Goal: Book appointment/travel/reservation

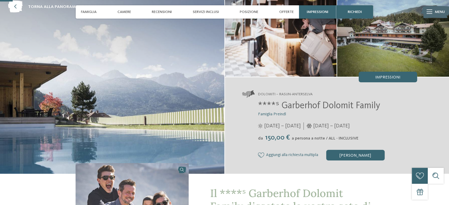
scroll to position [59, 0]
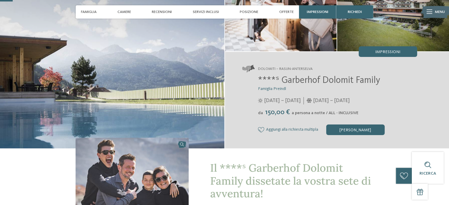
click at [312, 83] on span "****ˢ Garberhof Dolomit Family" at bounding box center [319, 80] width 122 height 9
click at [253, 115] on div "****ˢ Garberhof Dolomit Family Famiglia [PERSON_NAME] [DATE] – [DATE] da" at bounding box center [329, 105] width 175 height 60
click at [309, 131] on span "Aggiungi alla richiesta multipla" at bounding box center [292, 130] width 52 height 5
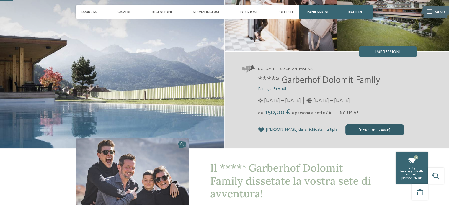
click at [346, 131] on div "[PERSON_NAME]" at bounding box center [375, 130] width 58 height 11
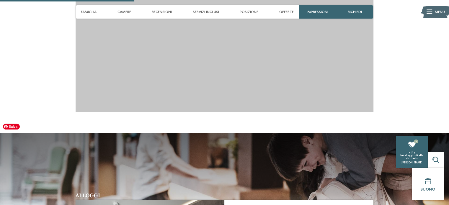
scroll to position [472, 0]
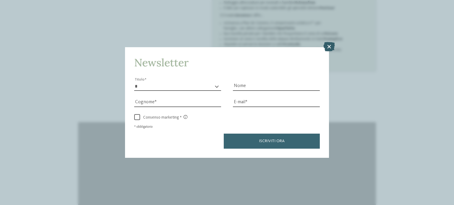
click at [330, 44] on icon at bounding box center [329, 46] width 12 height 9
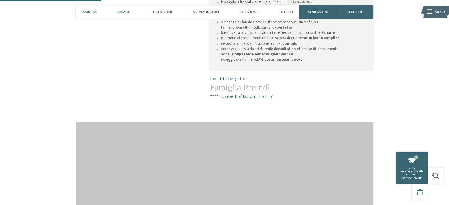
click at [124, 12] on span "Camere" at bounding box center [125, 12] width 14 height 4
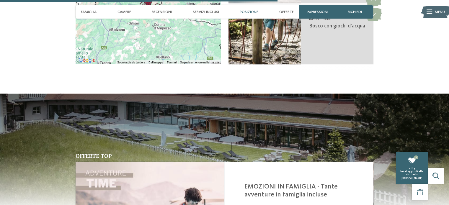
scroll to position [1210, 0]
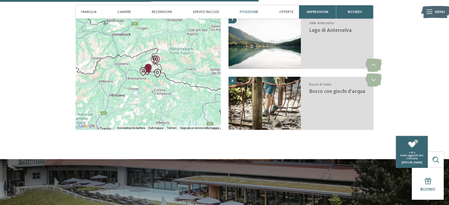
click at [245, 11] on span "Posizione" at bounding box center [249, 12] width 19 height 4
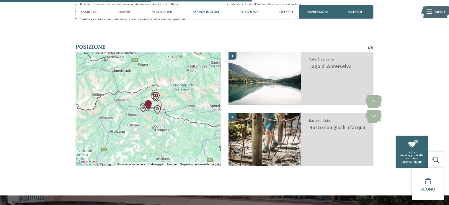
scroll to position [1173, 0]
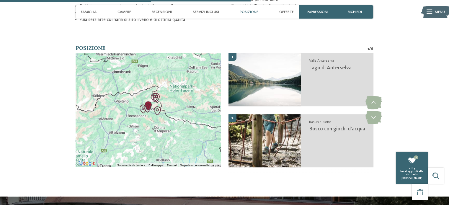
click at [245, 12] on span "Posizione" at bounding box center [249, 12] width 19 height 4
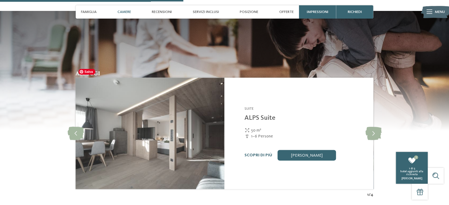
scroll to position [760, 0]
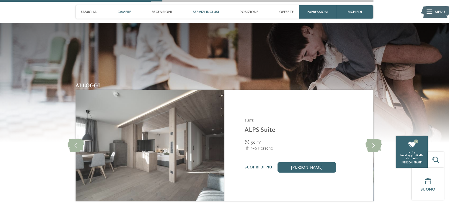
click at [209, 12] on span "Servizi inclusi" at bounding box center [206, 12] width 26 height 4
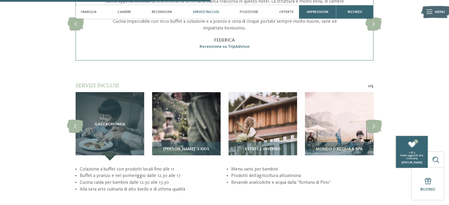
scroll to position [1041, 0]
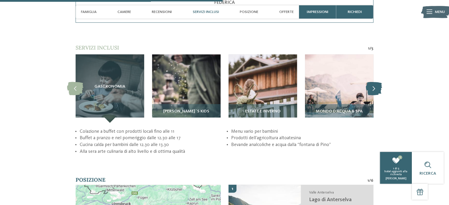
click at [374, 82] on icon at bounding box center [374, 88] width 16 height 13
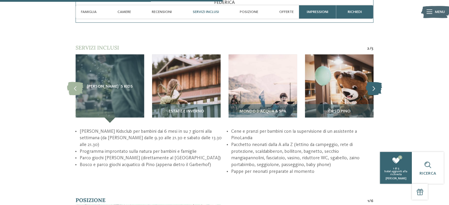
click at [374, 82] on icon at bounding box center [374, 88] width 16 height 13
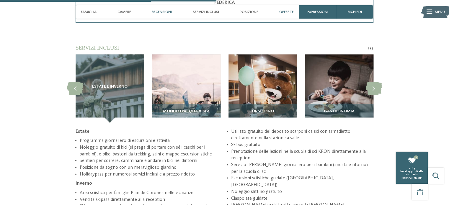
click at [288, 11] on span "Offerte" at bounding box center [286, 12] width 14 height 4
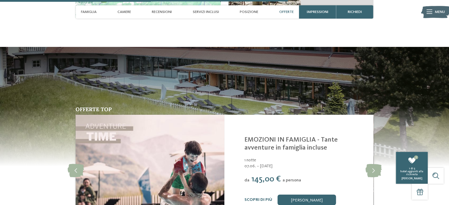
scroll to position [1386, 0]
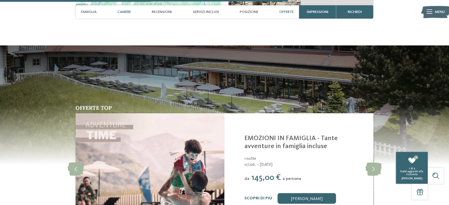
click at [125, 12] on span "Camere" at bounding box center [125, 12] width 14 height 4
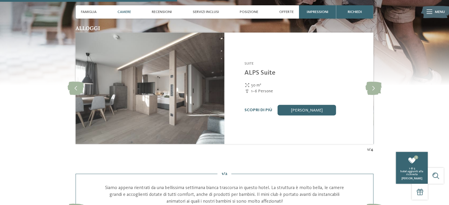
scroll to position [708, 0]
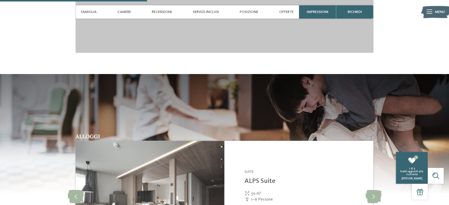
click at [428, 13] on icon at bounding box center [430, 12] width 6 height 4
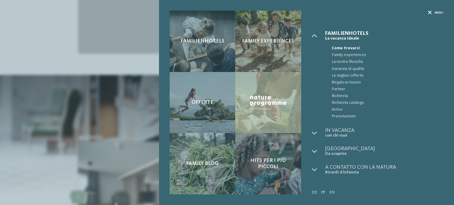
click at [428, 12] on icon at bounding box center [430, 13] width 4 height 4
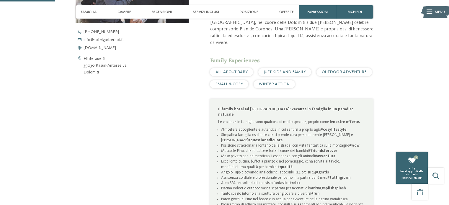
scroll to position [177, 0]
